Goal: Task Accomplishment & Management: Manage account settings

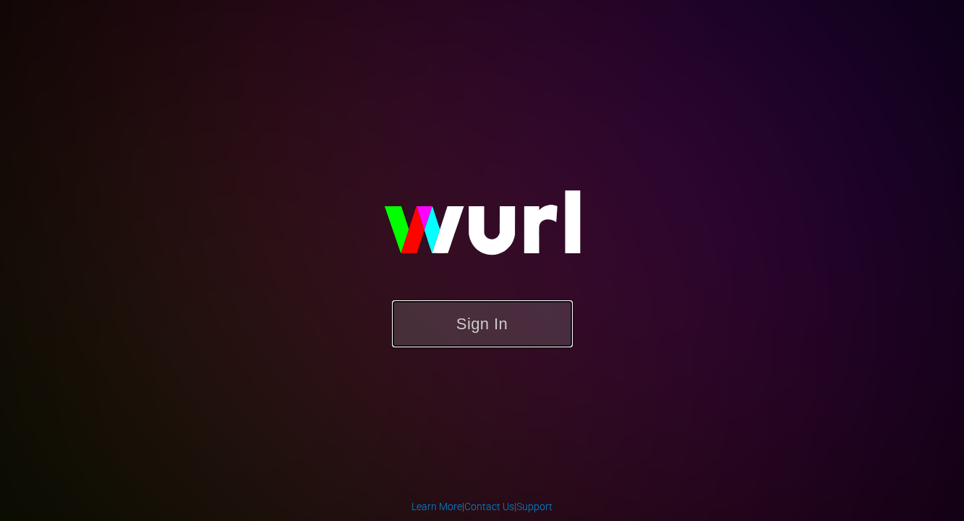
click at [523, 331] on button "Sign In" at bounding box center [482, 323] width 181 height 47
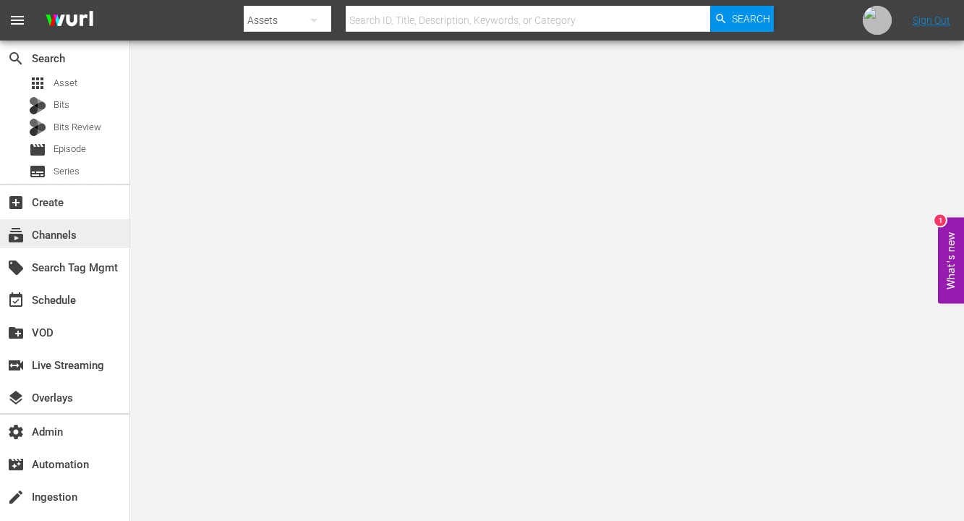
click at [54, 237] on div "subscriptions Channels" at bounding box center [40, 232] width 81 height 13
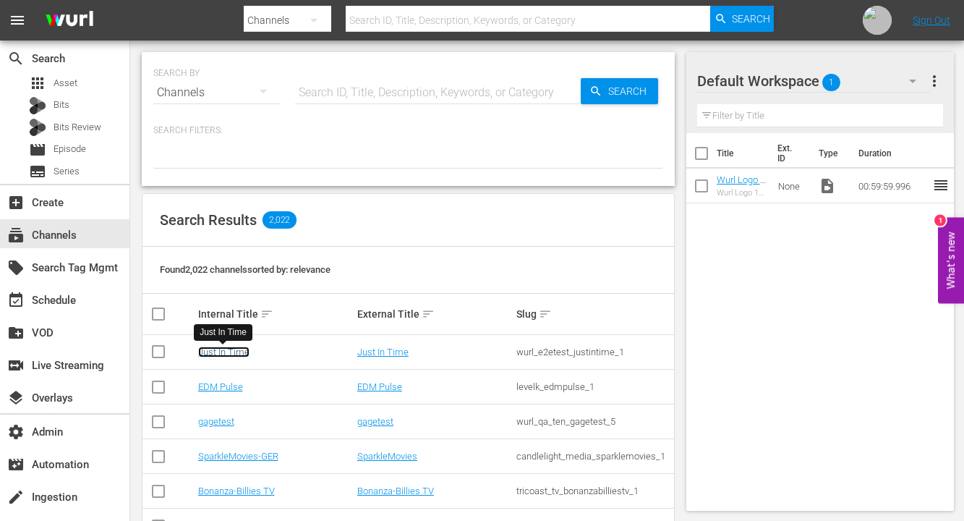
click at [224, 349] on link "Just In Time" at bounding box center [223, 352] width 51 height 11
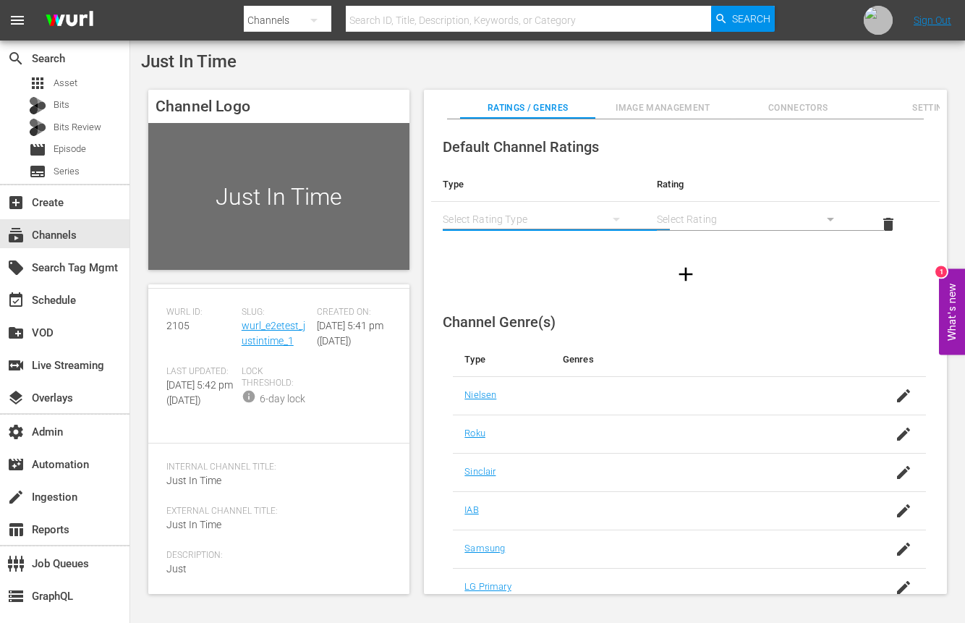
click at [603, 215] on button "simple table" at bounding box center [616, 219] width 35 height 35
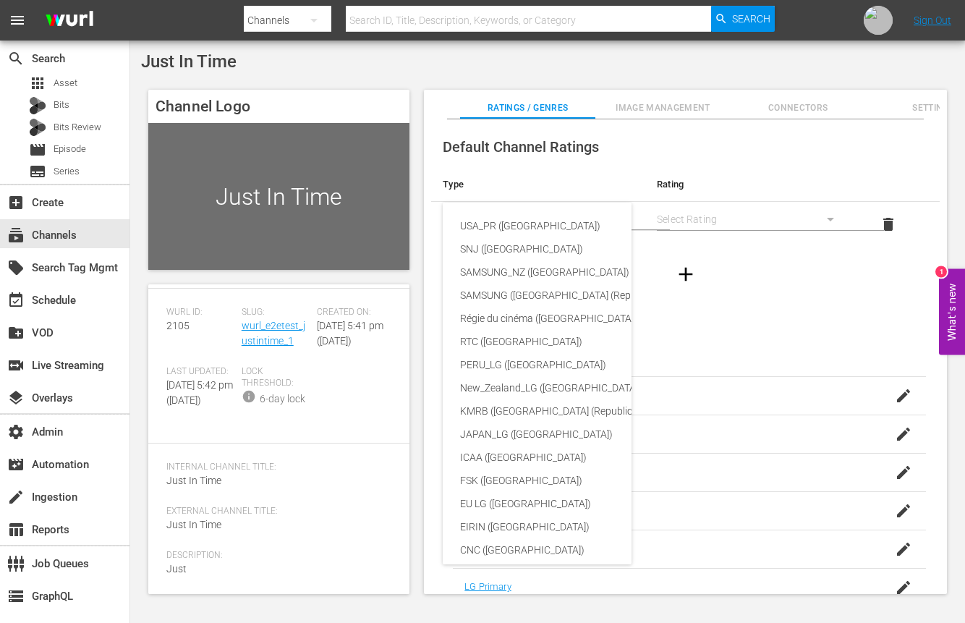
click at [763, 341] on div "USA_PR (United States of America) SNJ (Brazil) SAMSUNG_NZ (New Zealand) SAMSUNG…" at bounding box center [482, 311] width 965 height 623
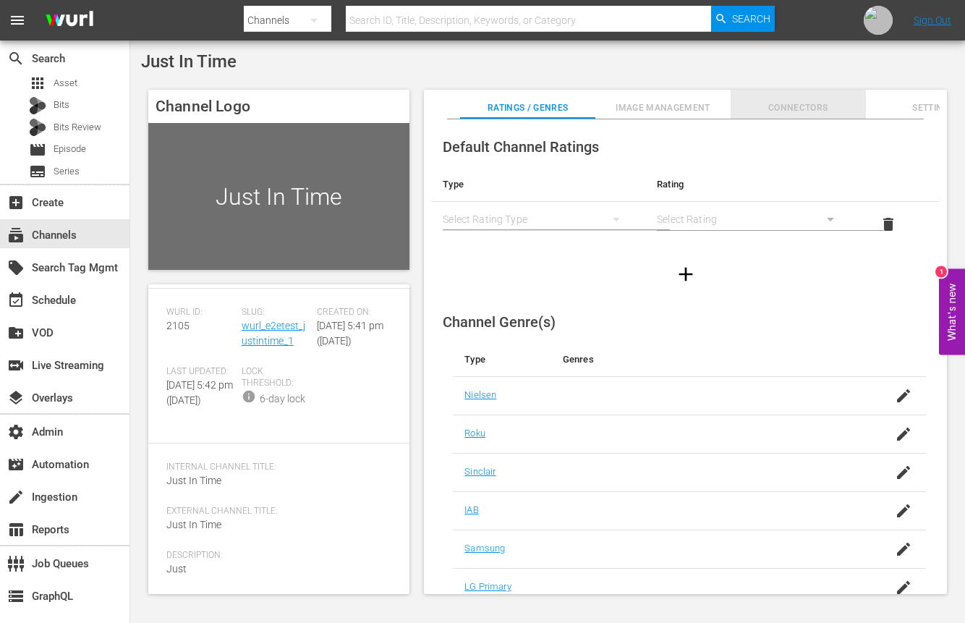
click at [801, 115] on span "Connectors" at bounding box center [798, 108] width 135 height 15
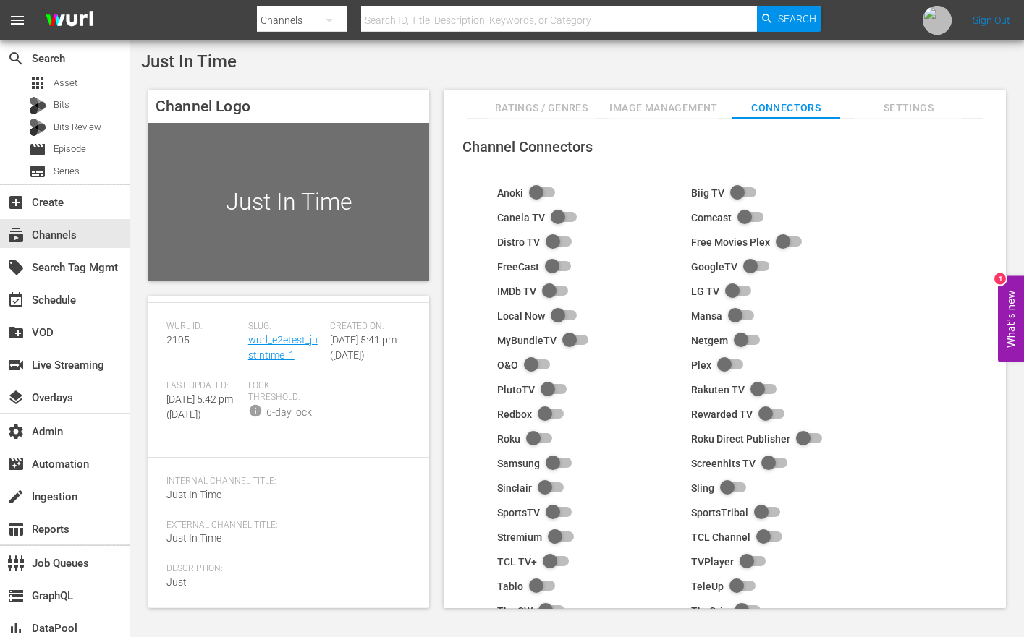
click at [920, 118] on button "Settings" at bounding box center [908, 104] width 109 height 29
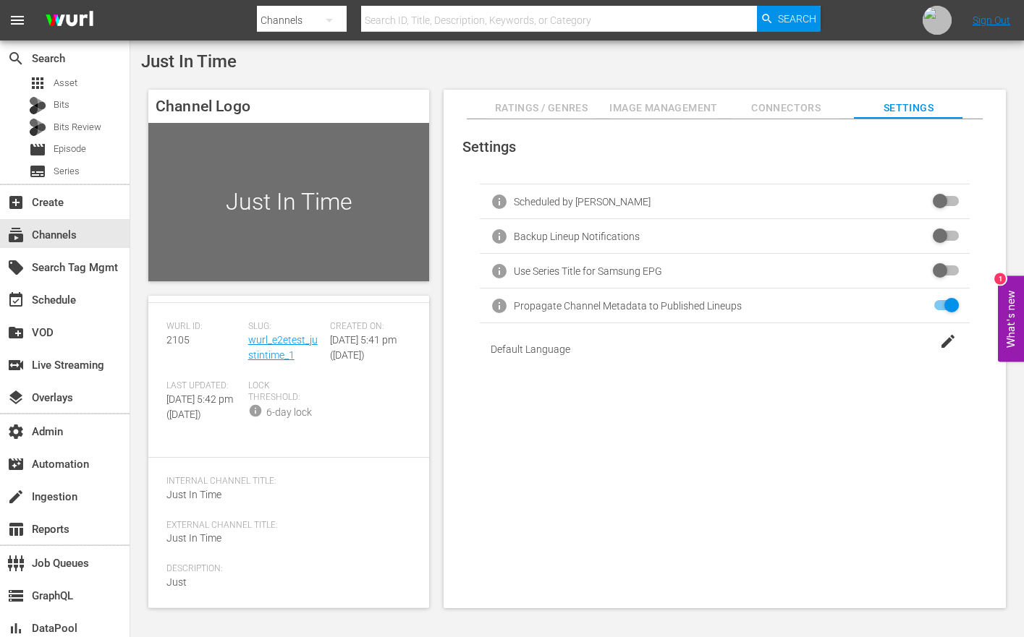
click at [634, 276] on div "Use Series Title for Samsung EPG" at bounding box center [588, 272] width 148 height 12
copy div "Use Series Title for Samsung EPG"
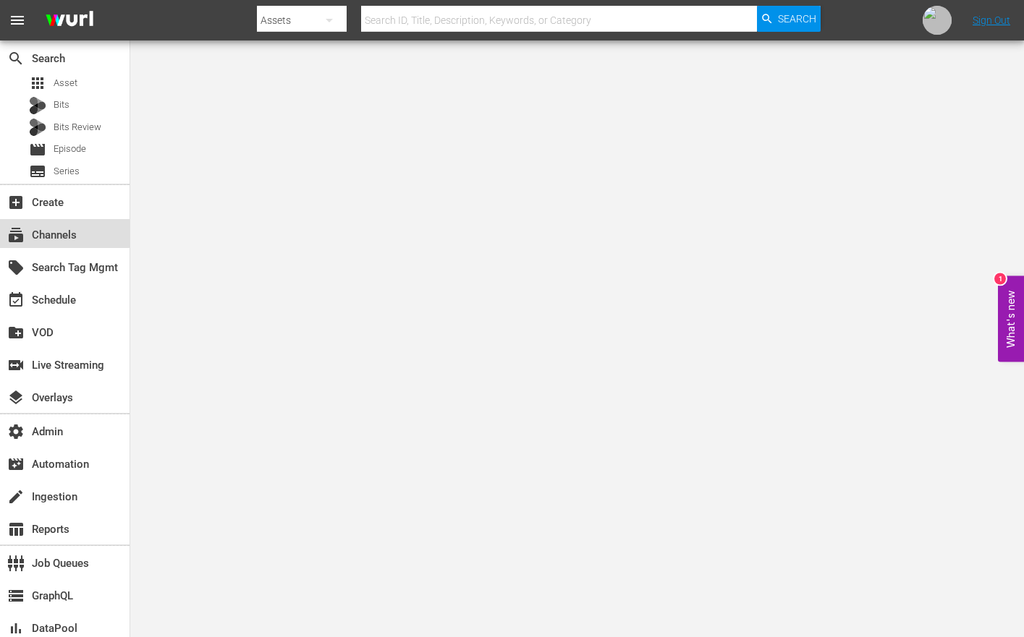
click at [62, 225] on div "subscriptions Channels" at bounding box center [65, 233] width 130 height 29
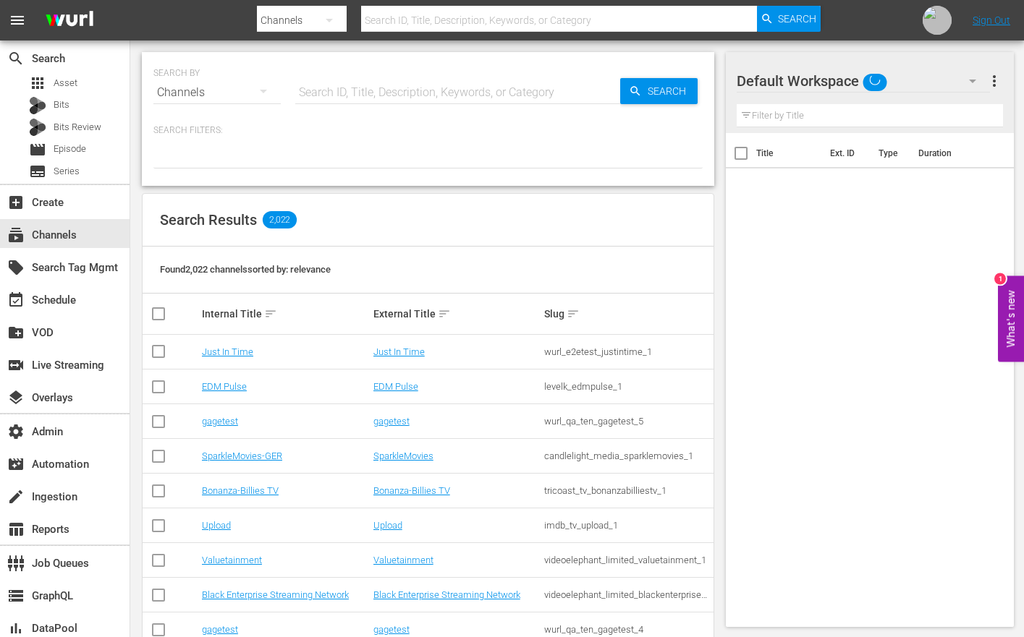
click at [375, 90] on input "text" at bounding box center [457, 92] width 325 height 35
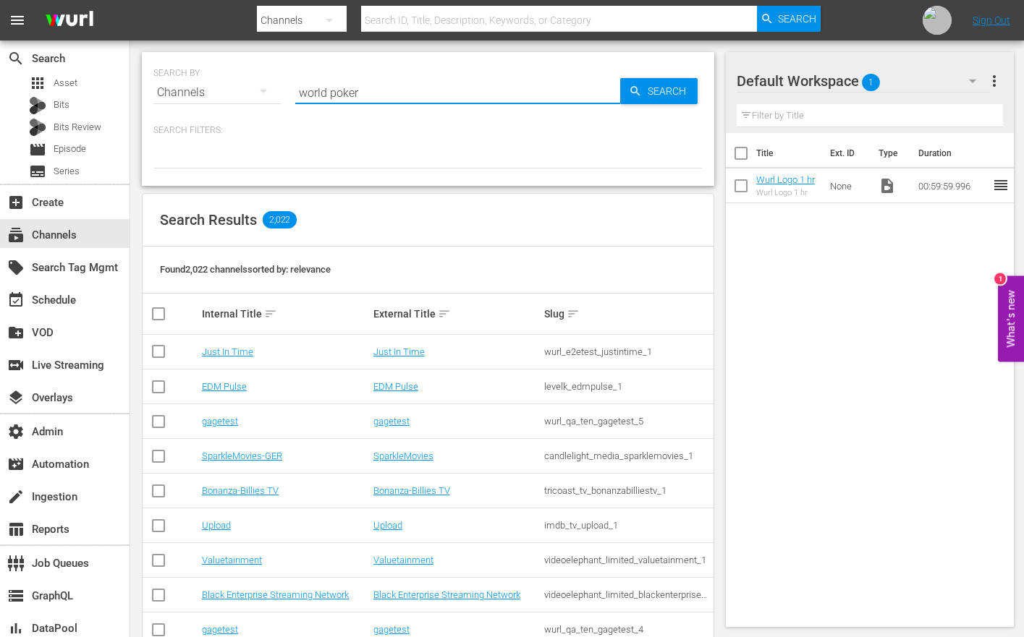
type input "world poker"
